Goal: Task Accomplishment & Management: Complete application form

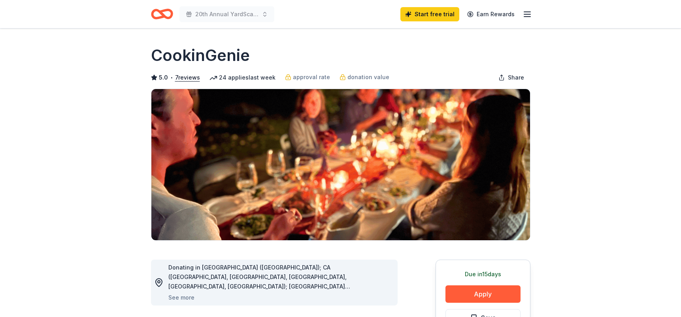
scroll to position [161, 0]
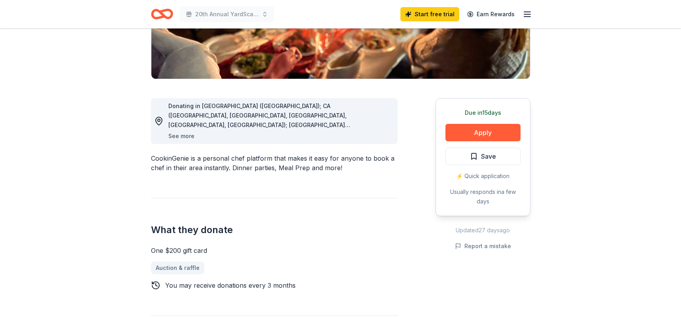
click at [180, 137] on button "See more" at bounding box center [181, 135] width 26 height 9
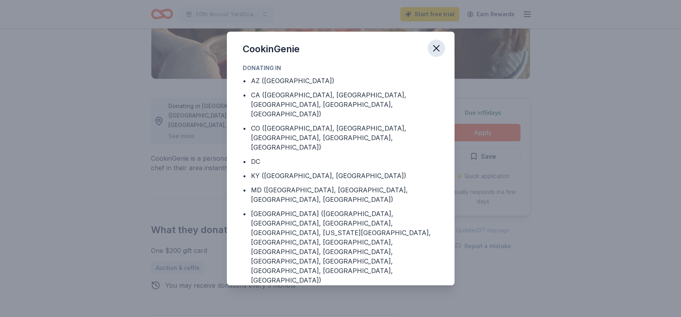
click at [436, 48] on icon "button" at bounding box center [437, 48] width 6 height 6
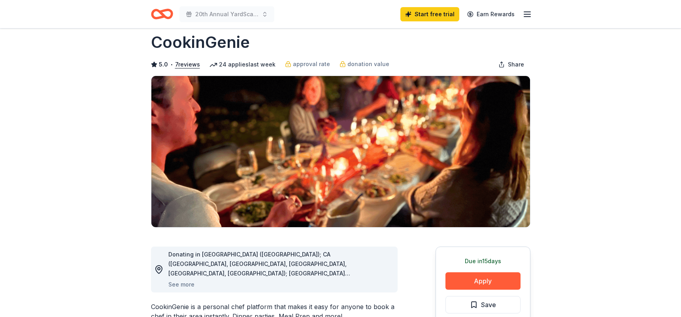
scroll to position [0, 0]
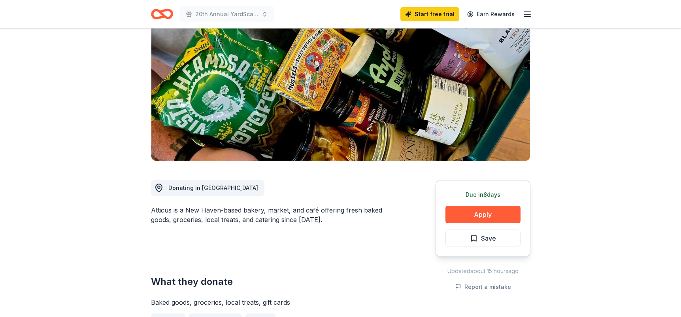
scroll to position [161, 0]
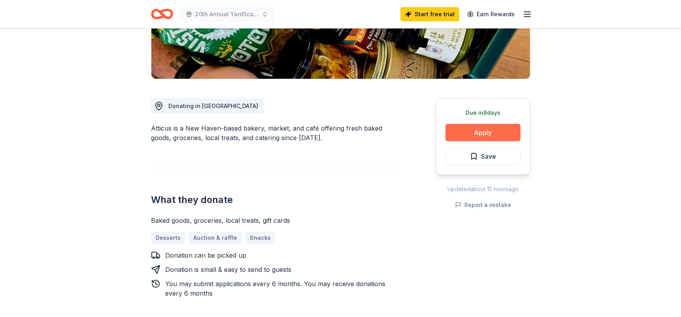
click at [484, 131] on button "Apply" at bounding box center [483, 132] width 75 height 17
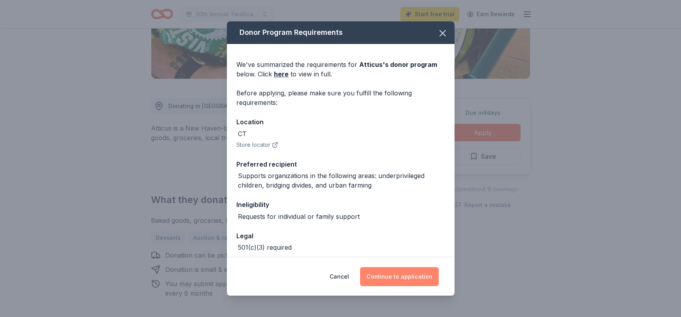
click at [403, 273] on button "Continue to application" at bounding box center [399, 276] width 79 height 19
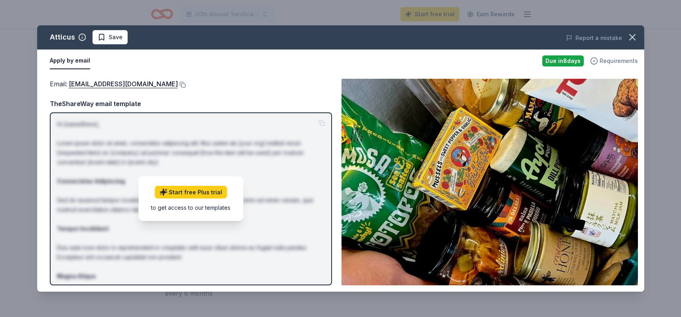
click at [613, 61] on span "Requirements" at bounding box center [619, 60] width 38 height 9
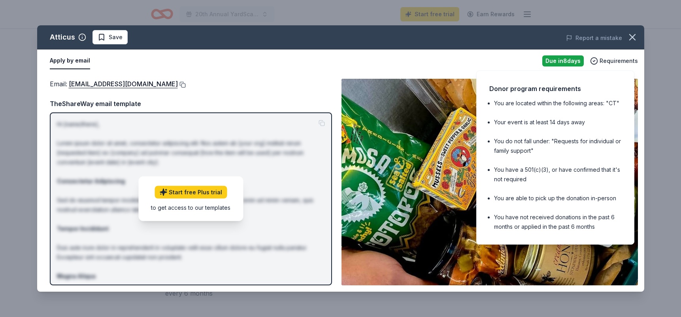
click at [178, 85] on button at bounding box center [182, 84] width 8 height 6
